Goal: Task Accomplishment & Management: Manage account settings

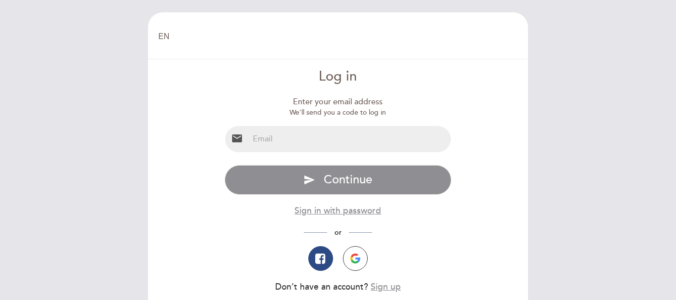
click at [267, 141] on input "email" at bounding box center [350, 139] width 202 height 26
type input "[PERSON_NAME][EMAIL_ADDRESS][DOMAIN_NAME]"
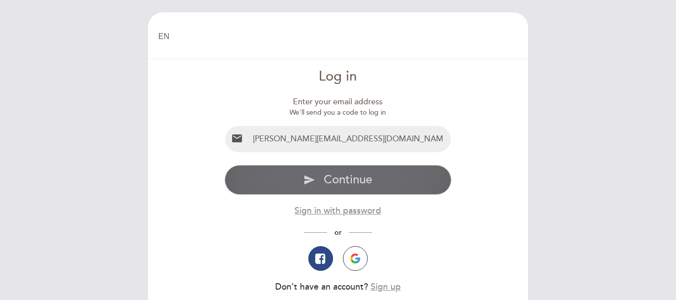
click at [368, 180] on span "Continue" at bounding box center [348, 180] width 49 height 14
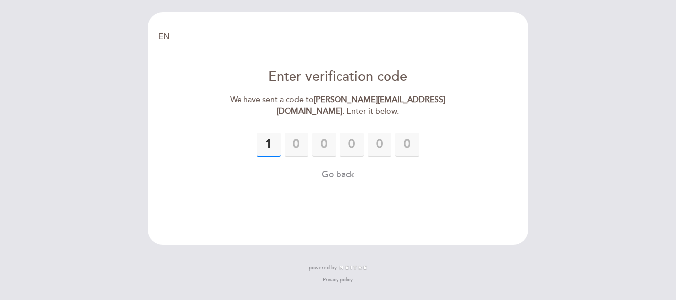
type input "1"
type input "0"
type input "2"
type input "1"
type input "0"
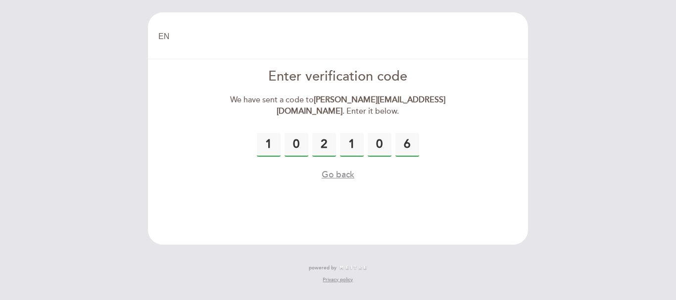
type input "6"
